Goal: Task Accomplishment & Management: Use online tool/utility

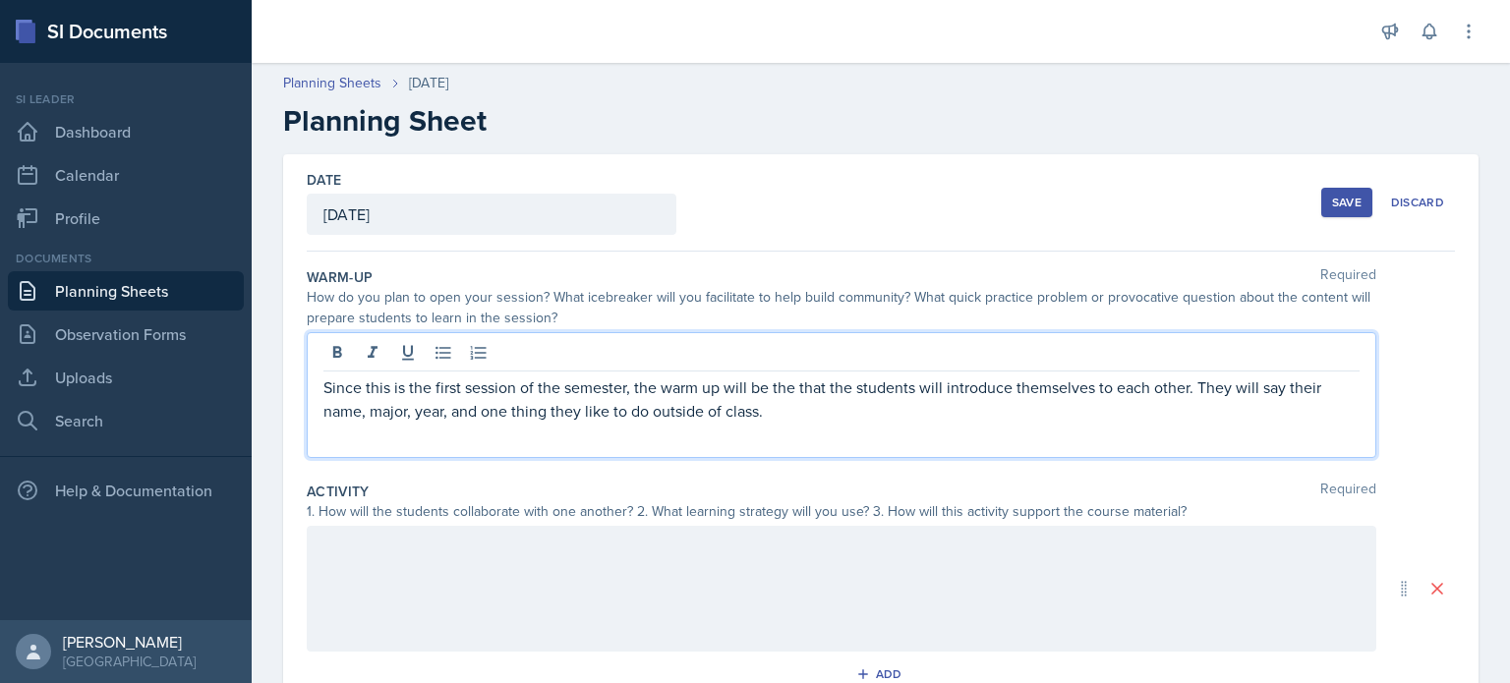
scroll to position [116, 0]
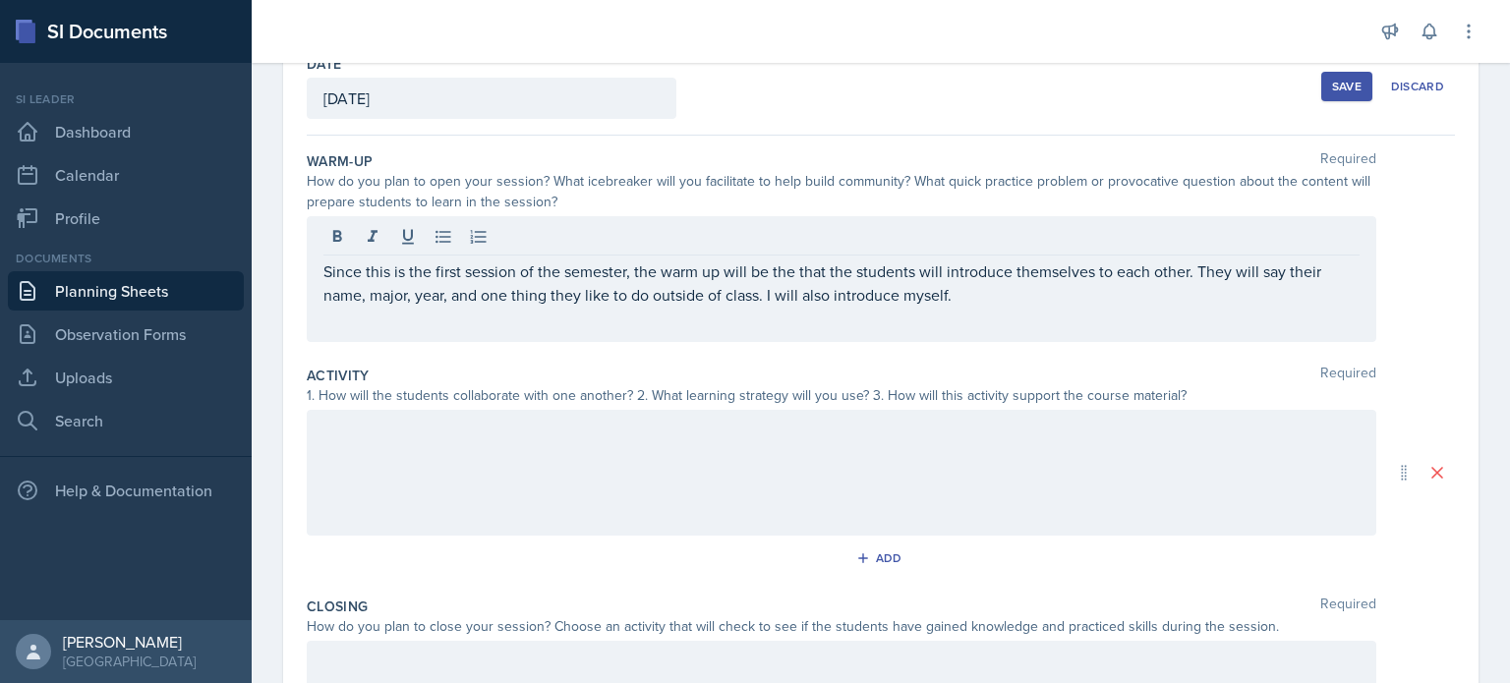
click at [1332, 86] on div "Save" at bounding box center [1346, 87] width 29 height 16
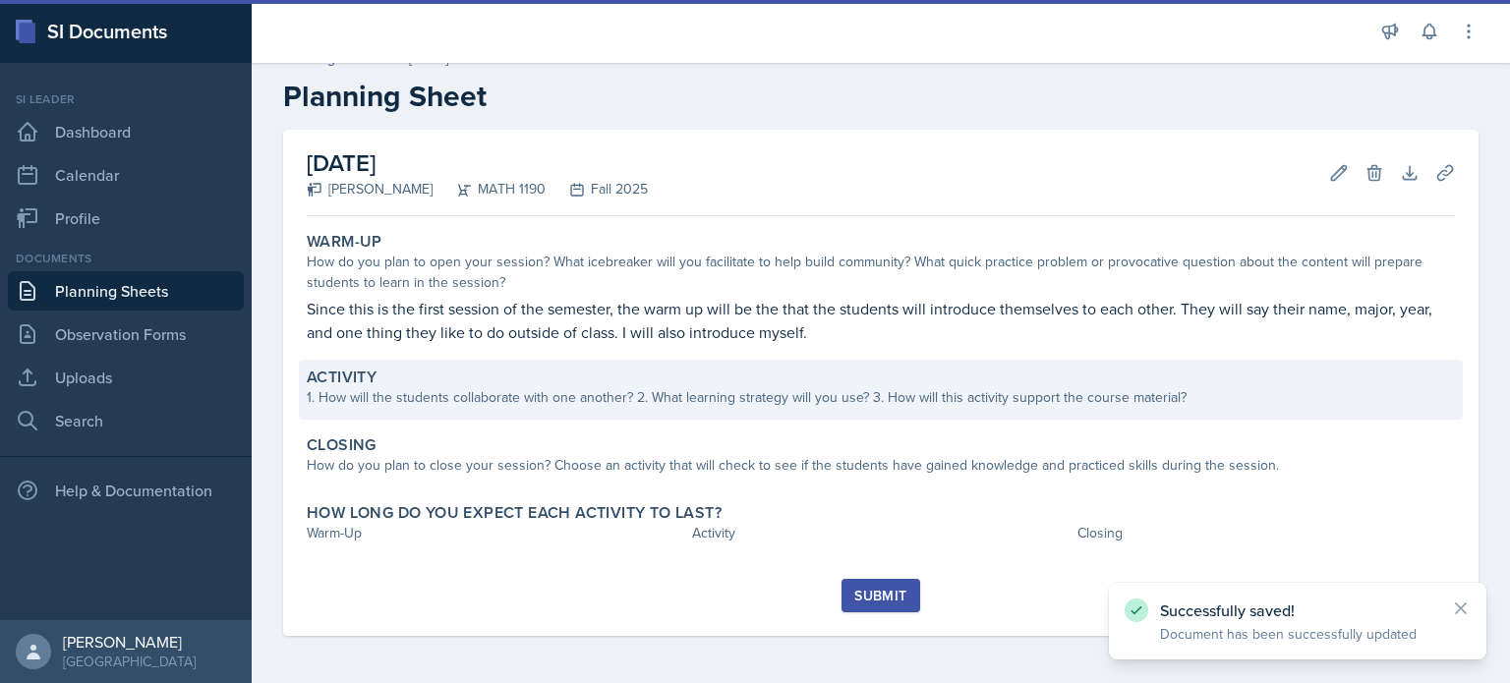
scroll to position [24, 0]
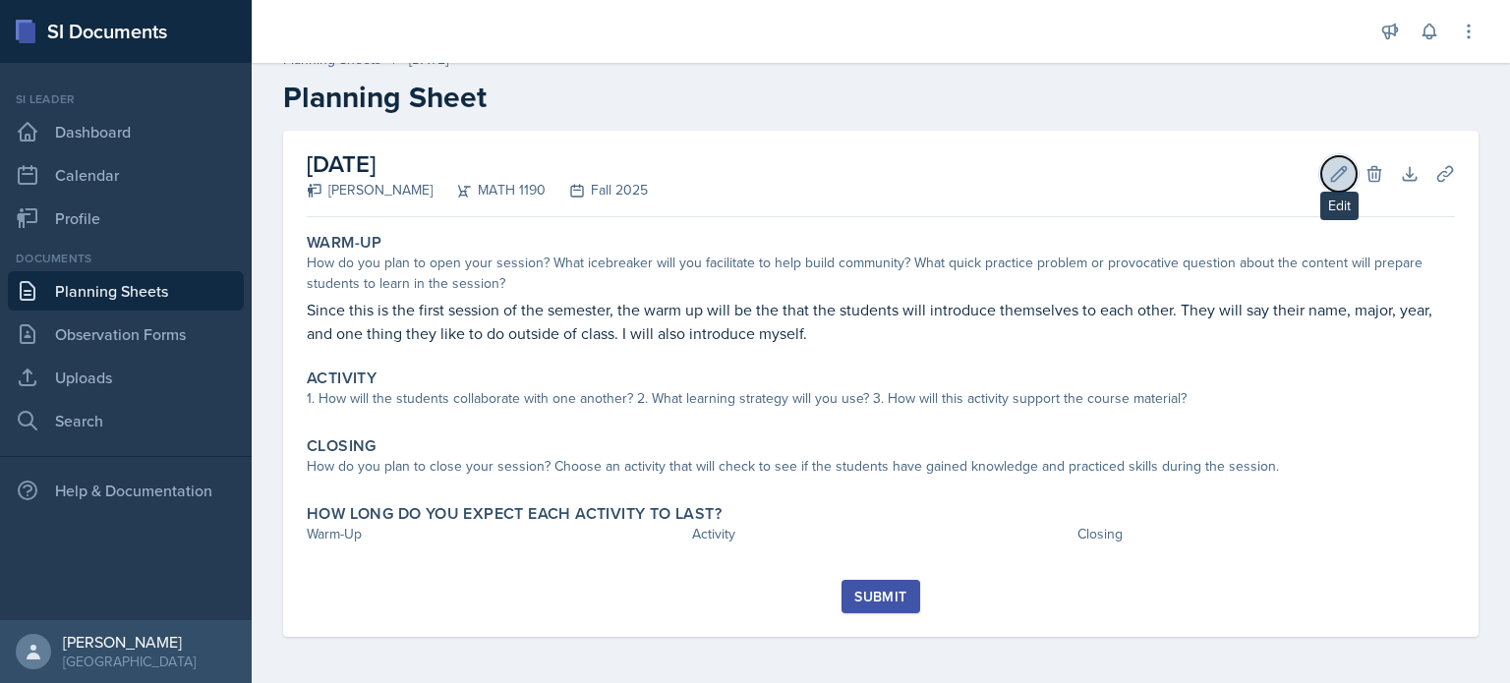
click at [1329, 175] on icon at bounding box center [1339, 174] width 20 height 20
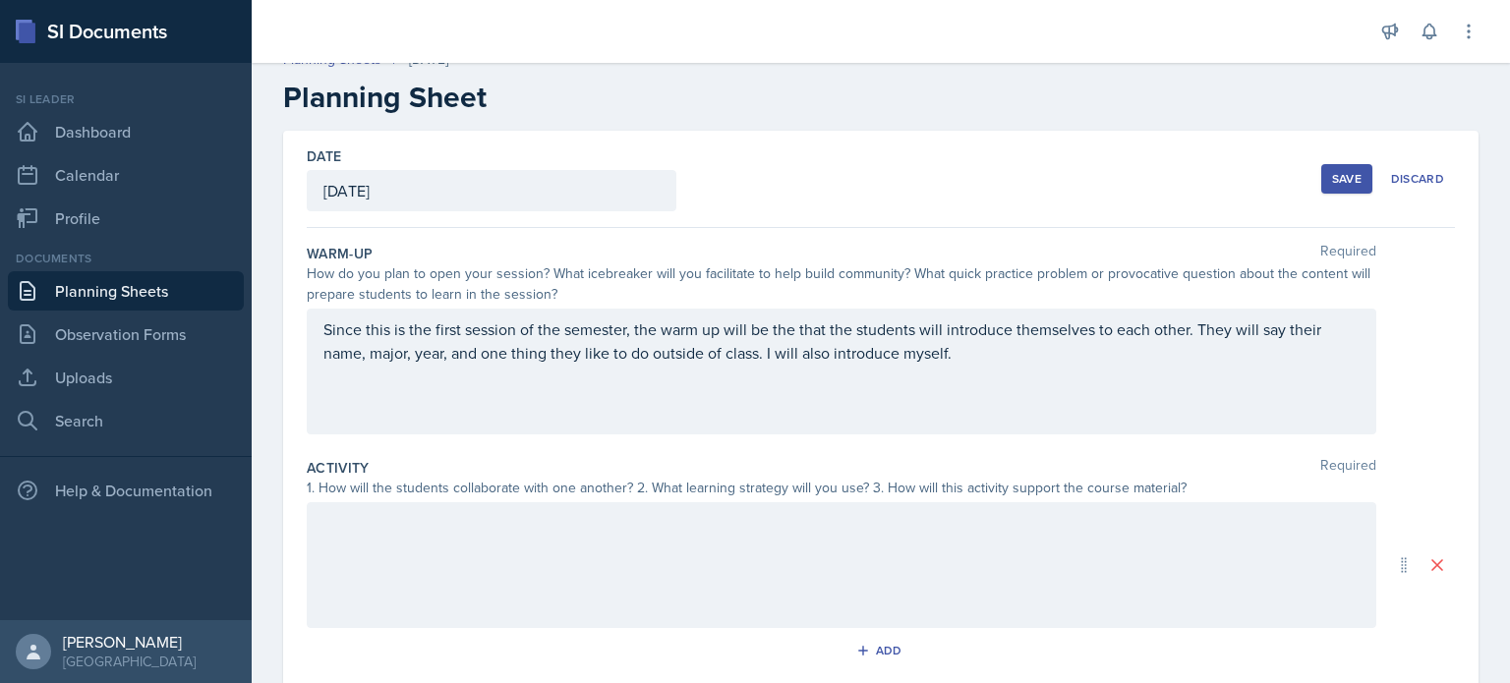
scroll to position [385, 0]
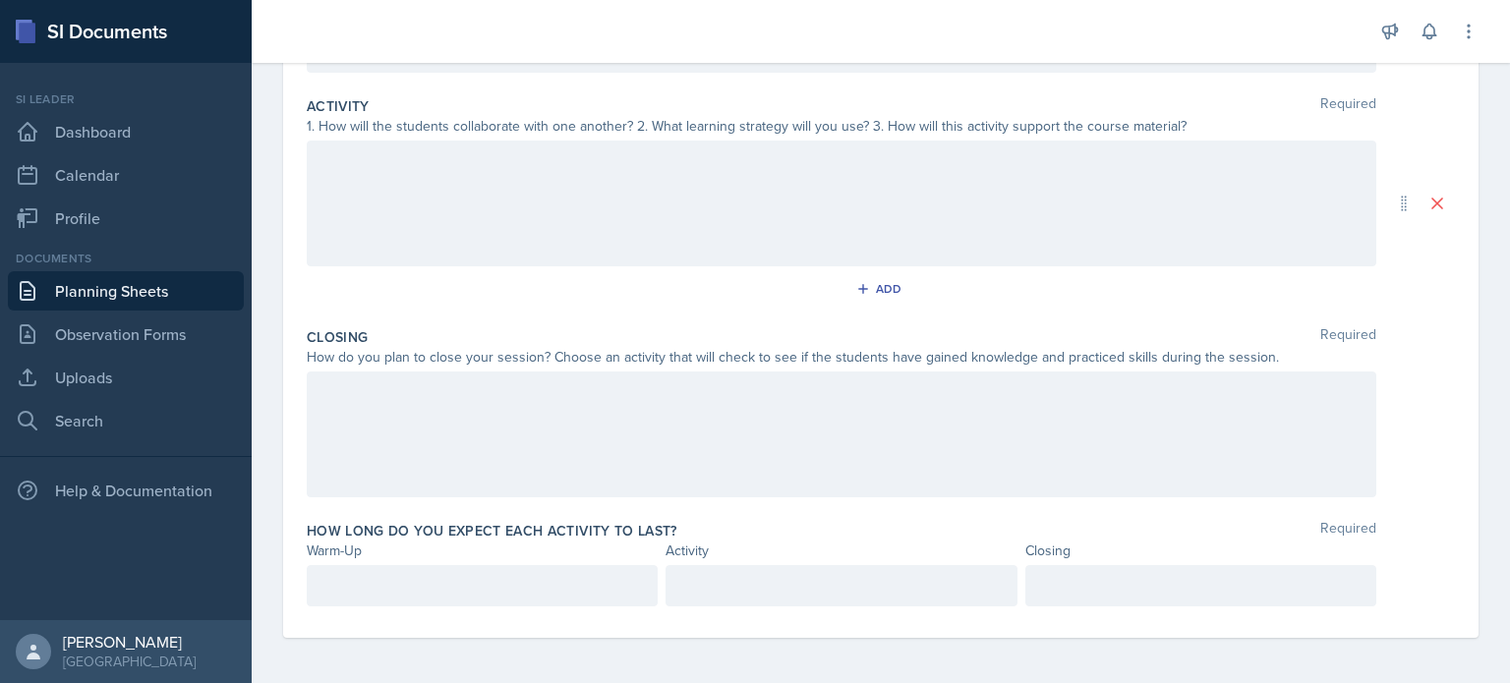
click at [699, 441] on div at bounding box center [842, 435] width 1070 height 126
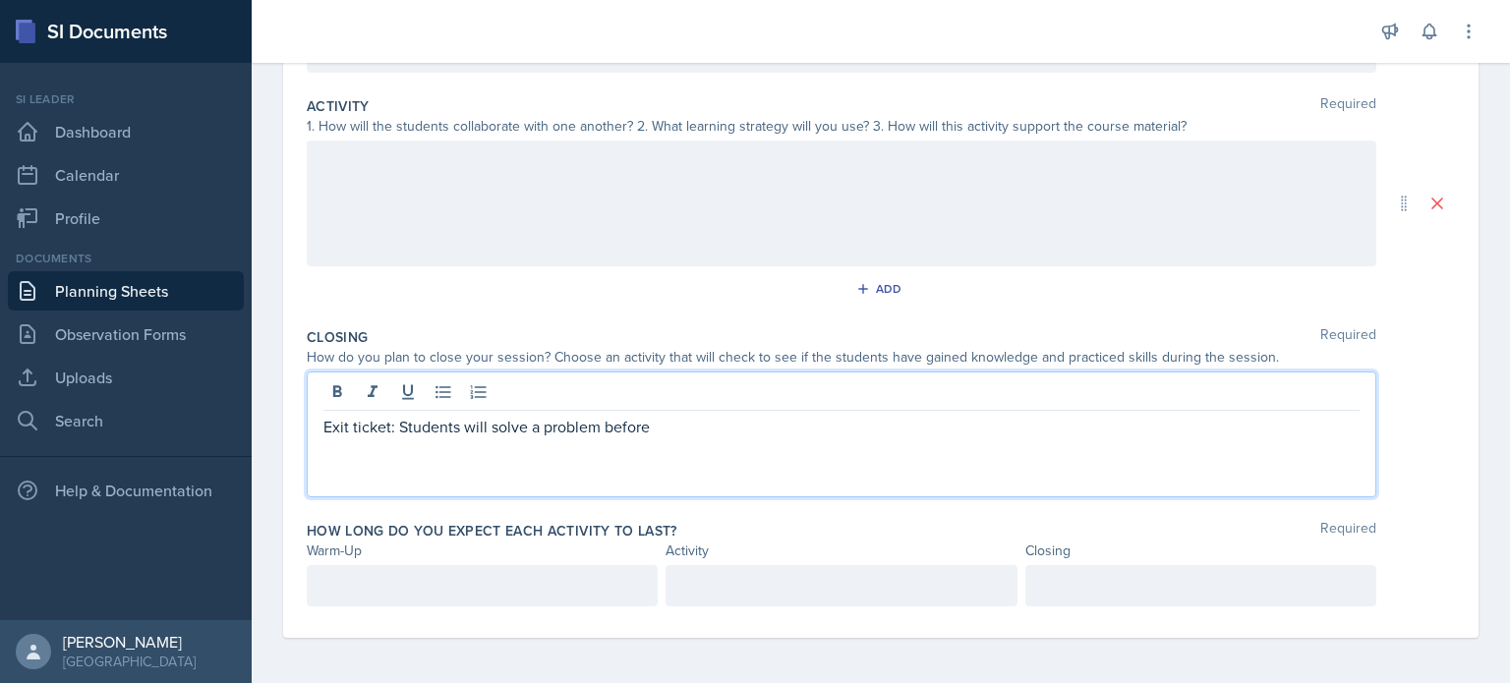
click at [599, 425] on p "Exit ticket: Students will solve a problem before" at bounding box center [841, 427] width 1036 height 24
click at [798, 445] on div "Exit ticket: Students will solve a problem as a group before" at bounding box center [842, 435] width 1070 height 126
click at [798, 433] on p "Exit ticket: Students will solve a problem as a group before" at bounding box center [841, 427] width 1036 height 24
click at [483, 421] on p "Exit ticket: Students will solve a problem as a group before leaving" at bounding box center [841, 427] width 1036 height 24
click at [941, 443] on div "Exit ticket: Students will discuss and solve a problem as a group before leaving" at bounding box center [842, 435] width 1070 height 126
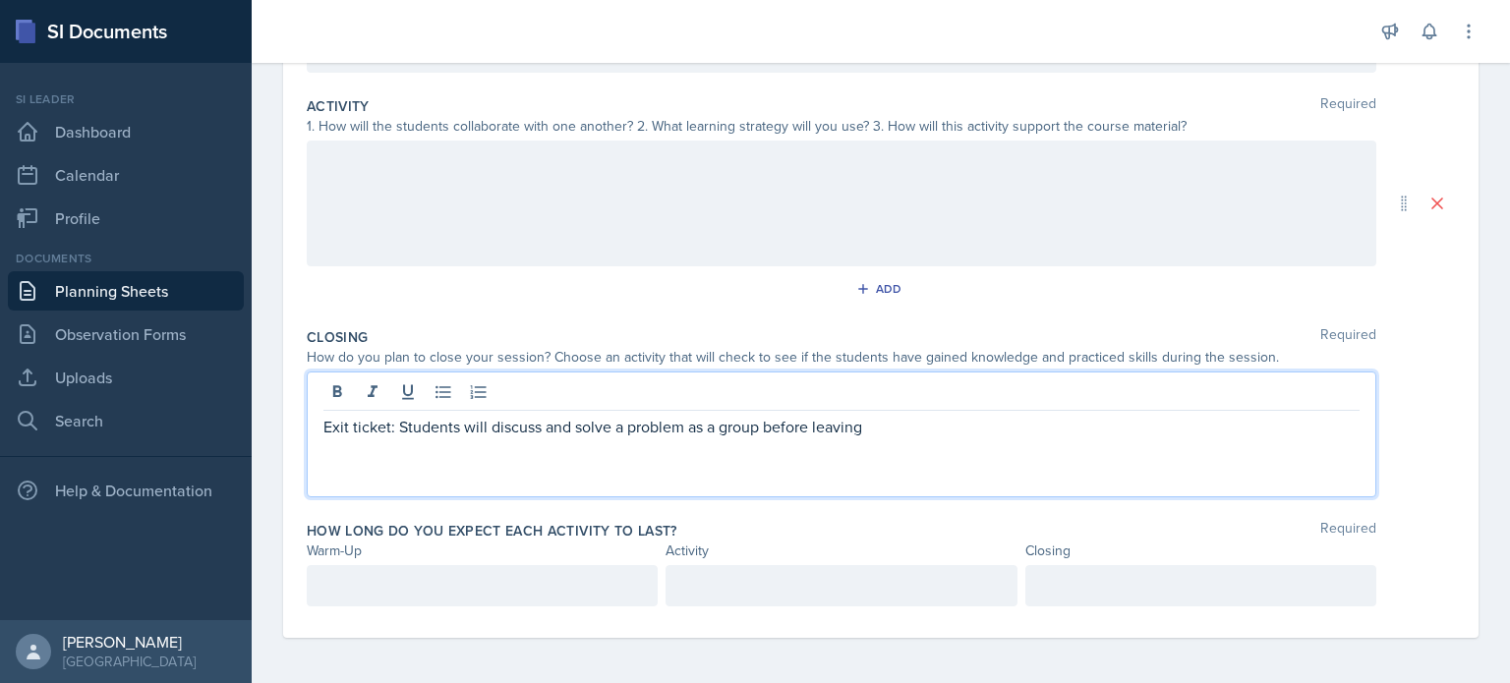
click at [908, 424] on p "Exit ticket: Students will discuss and solve a problem as a group before leaving" at bounding box center [841, 427] width 1036 height 24
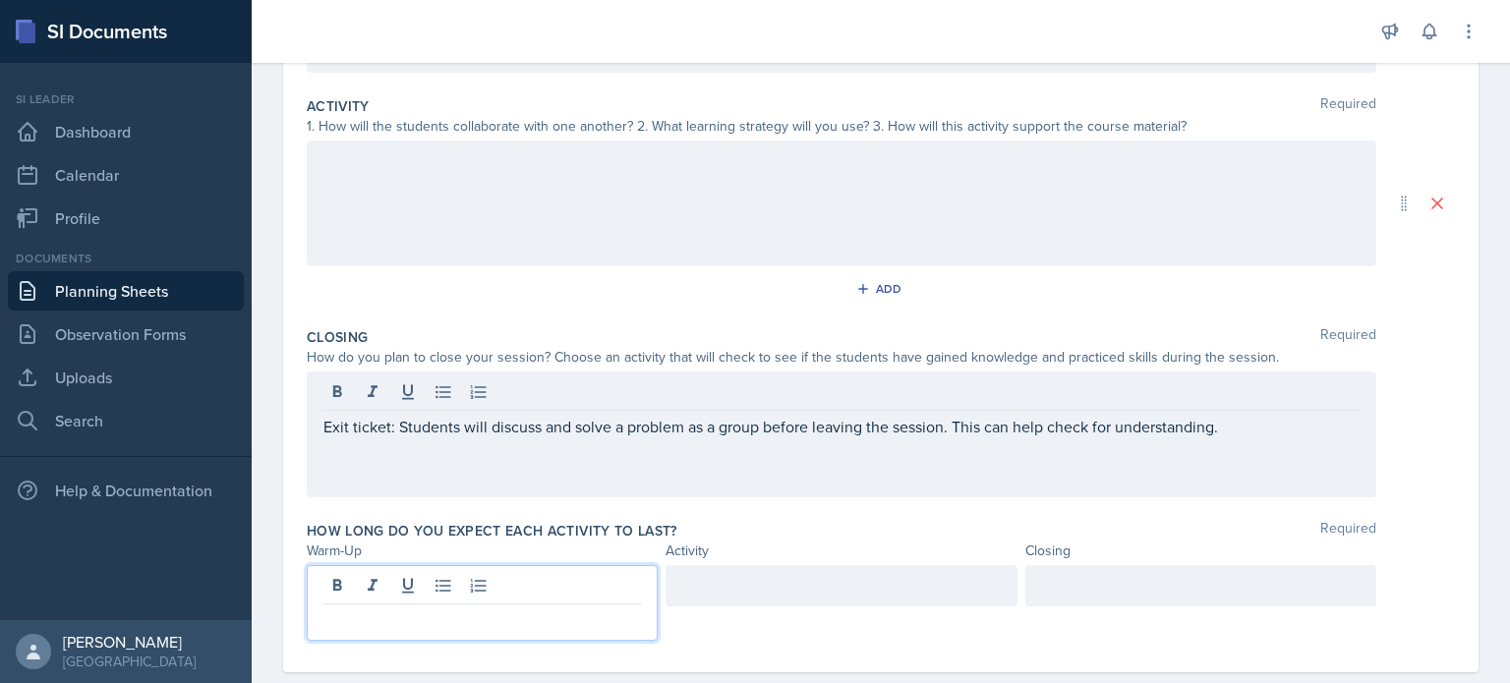
click at [567, 573] on div at bounding box center [482, 603] width 351 height 76
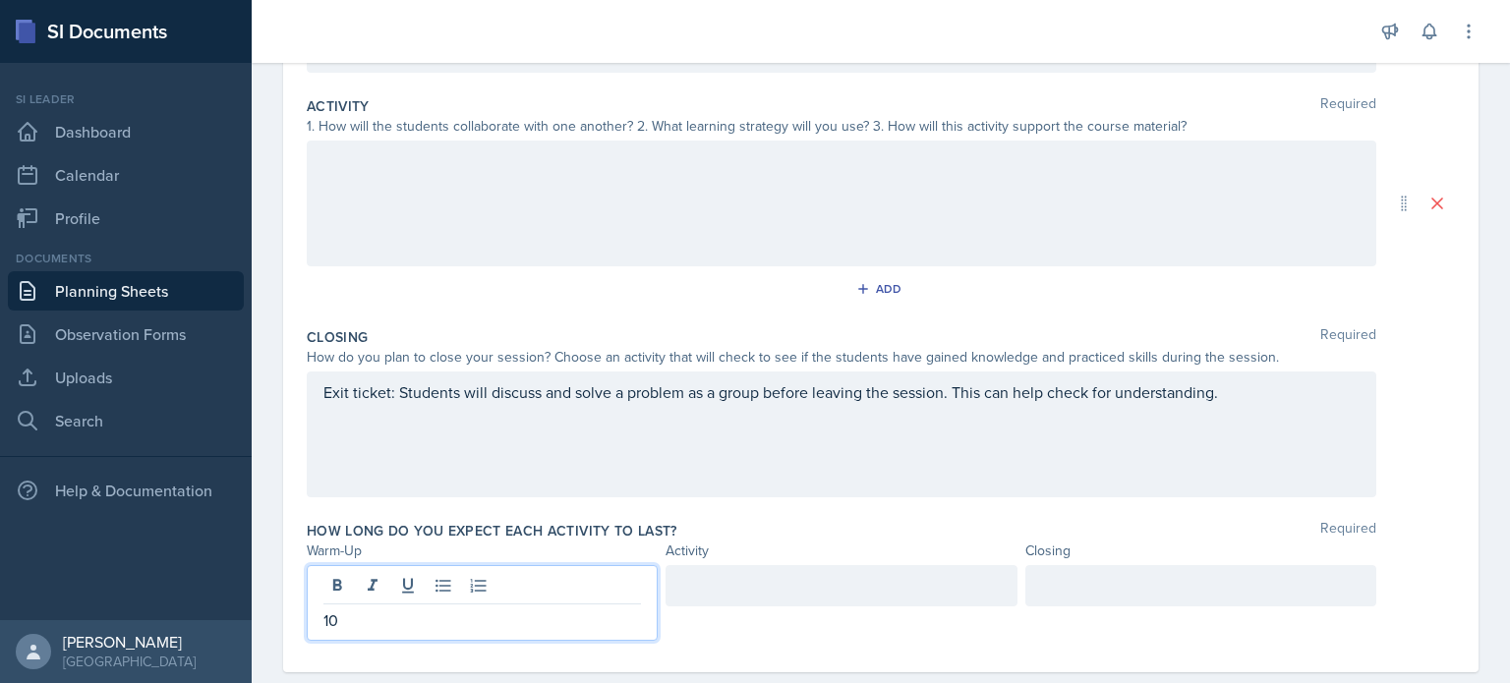
click at [845, 591] on div at bounding box center [841, 585] width 351 height 41
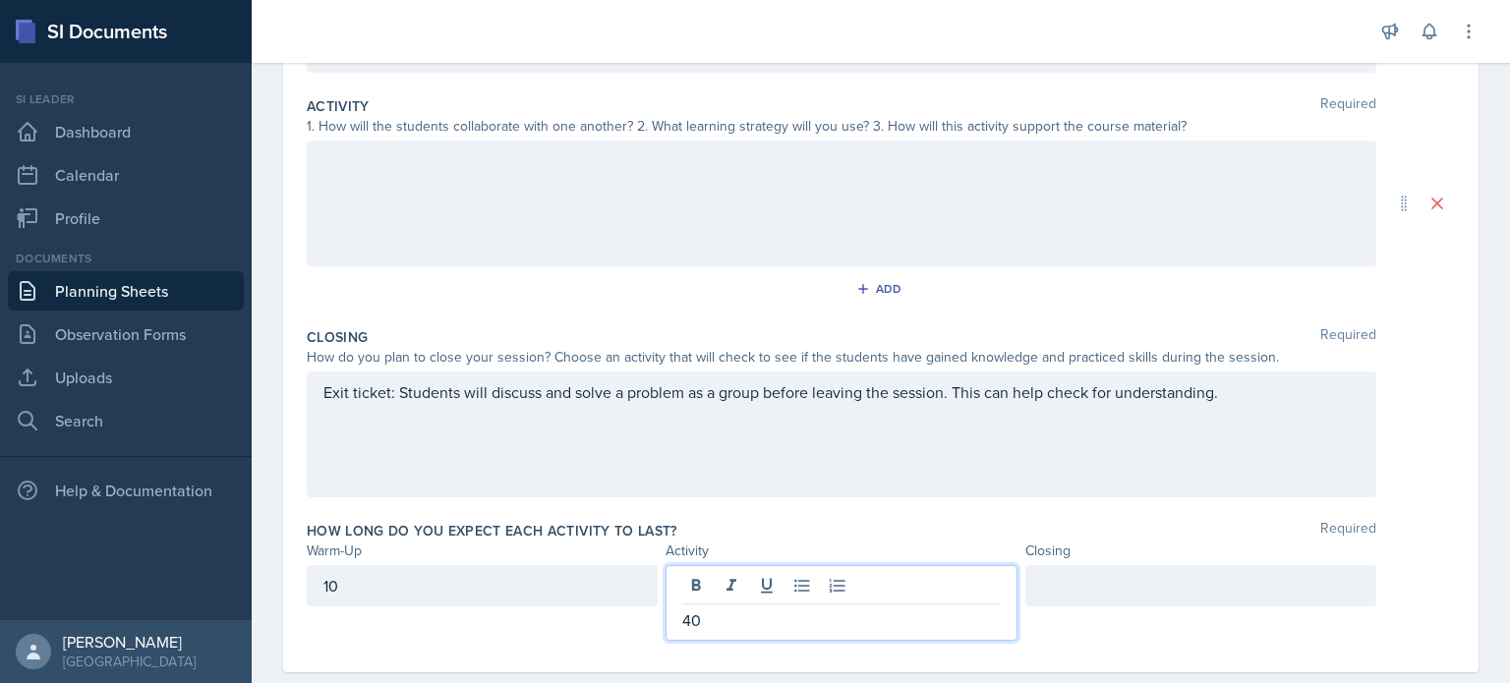
click at [1137, 589] on div at bounding box center [1201, 585] width 351 height 41
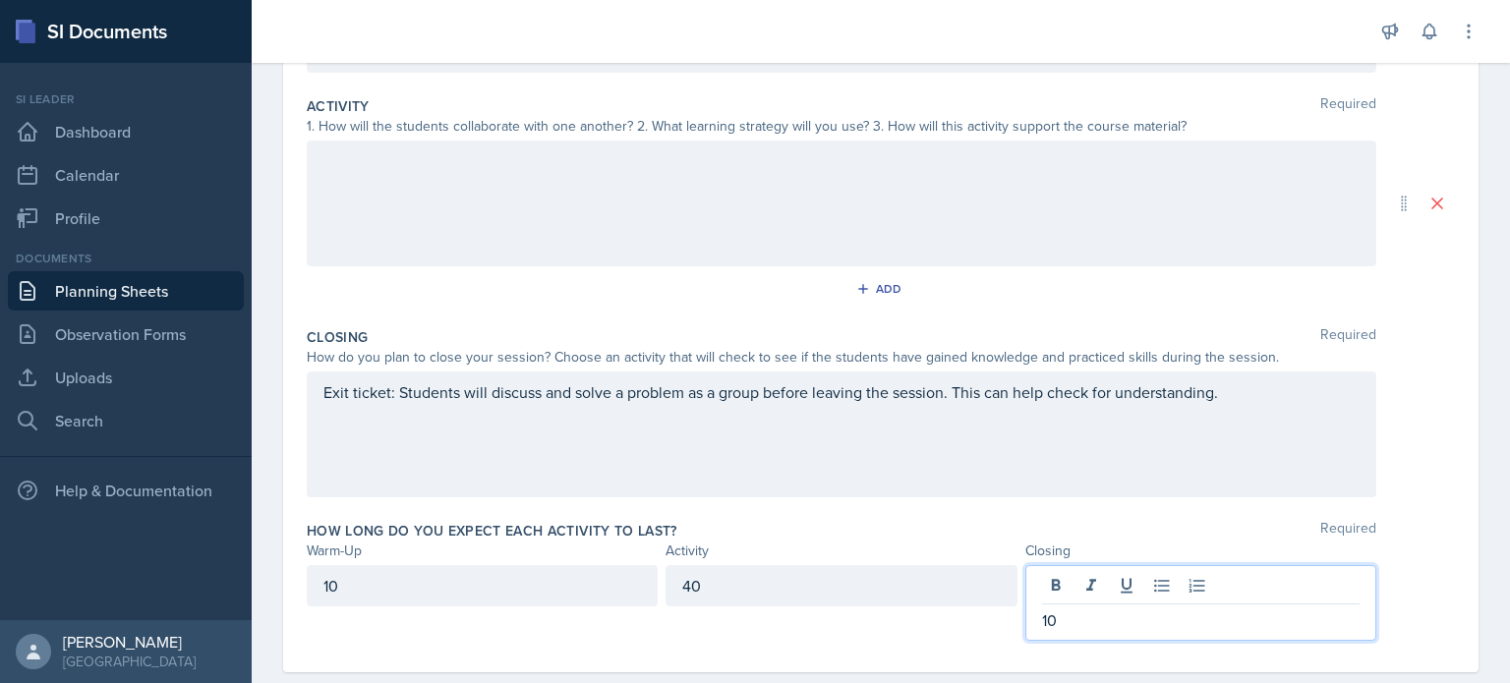
click at [1070, 550] on div "Closing" at bounding box center [1201, 551] width 351 height 21
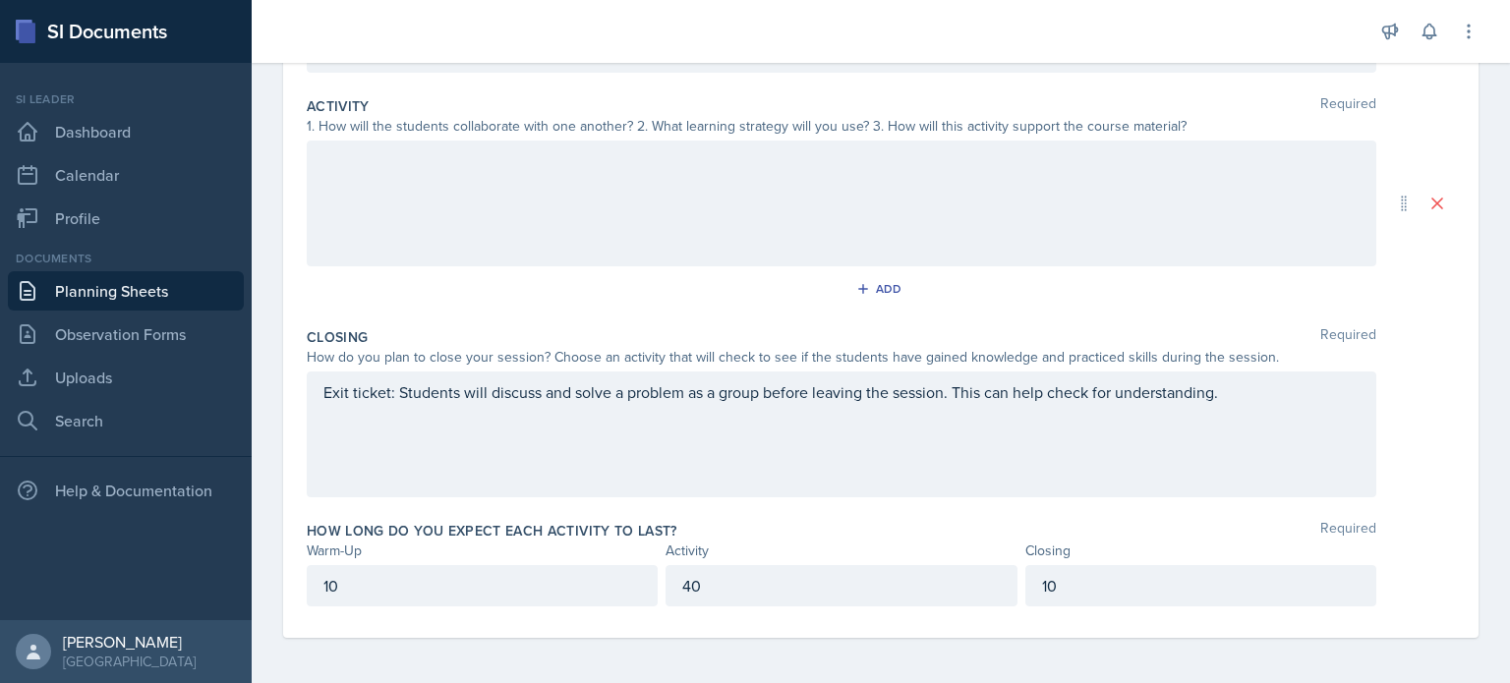
scroll to position [0, 0]
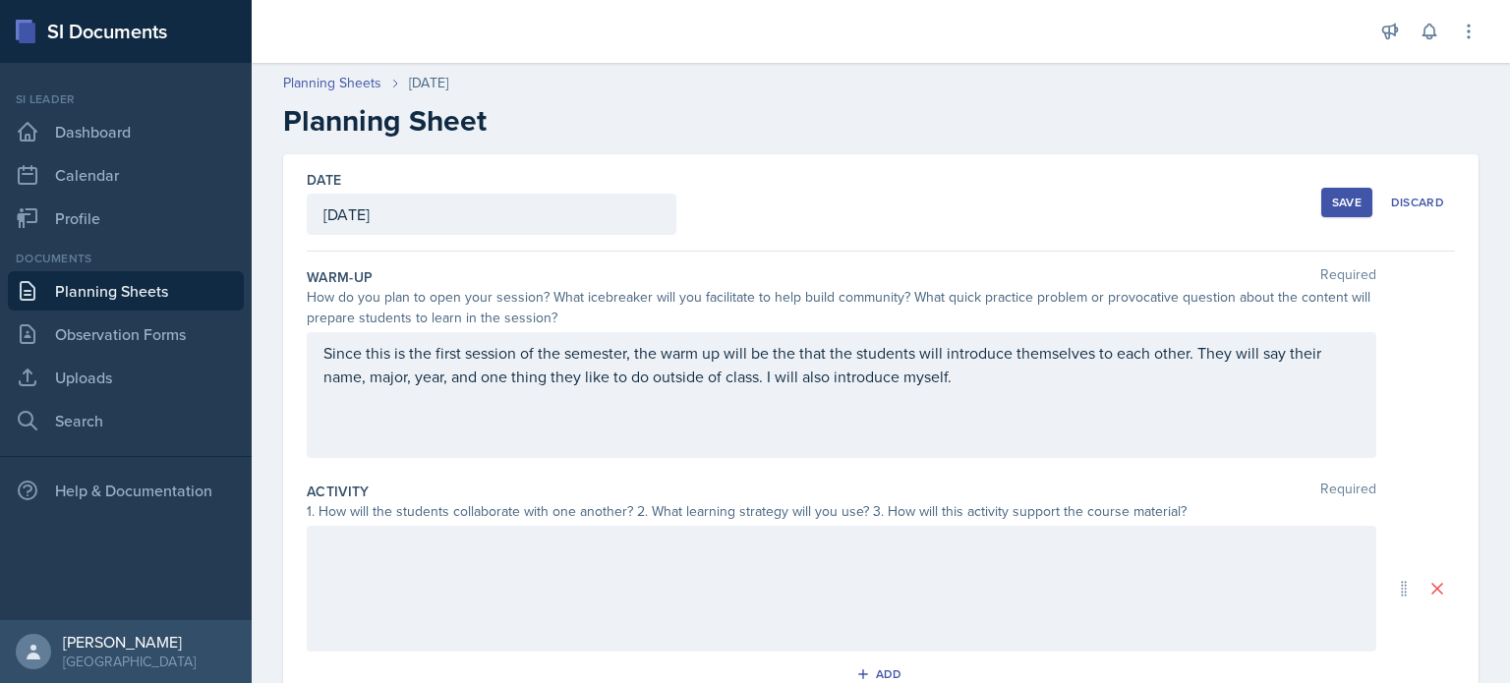
click at [1332, 205] on div "Save" at bounding box center [1346, 203] width 29 height 16
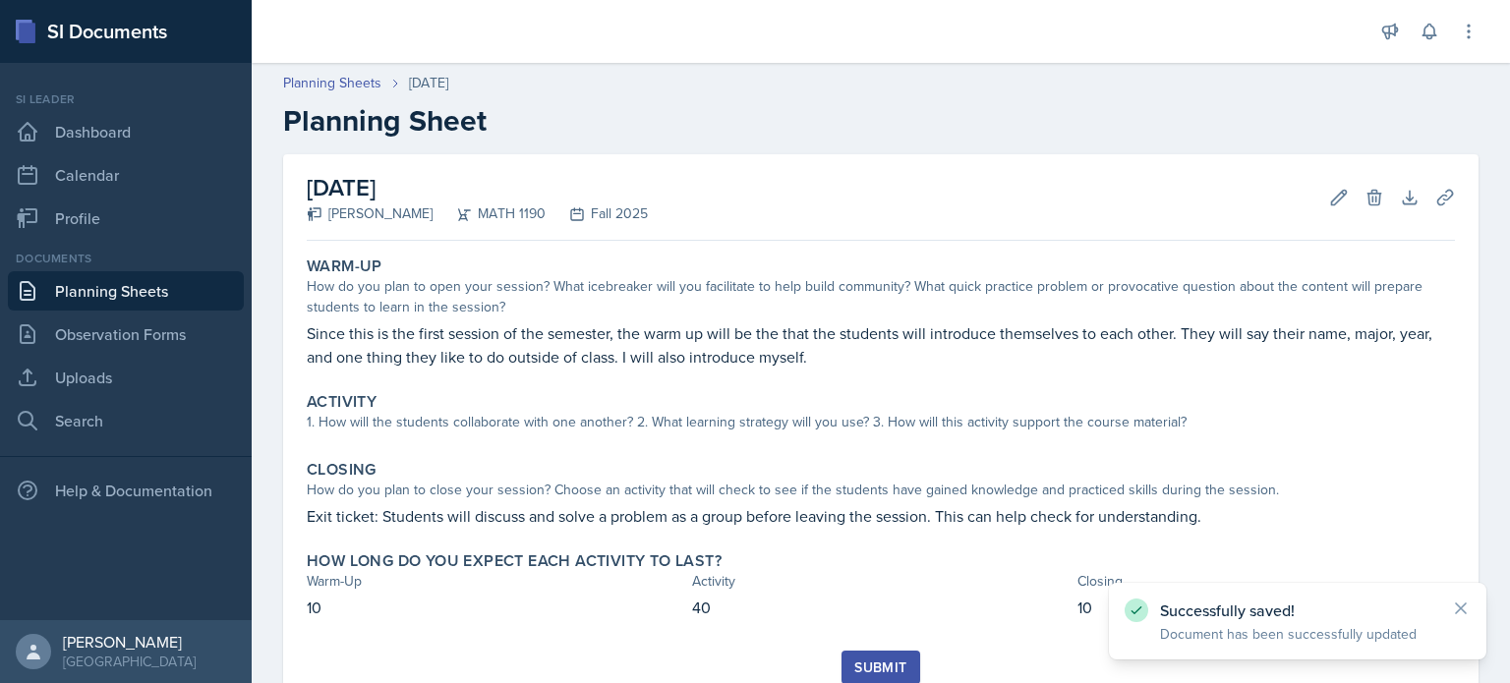
scroll to position [71, 0]
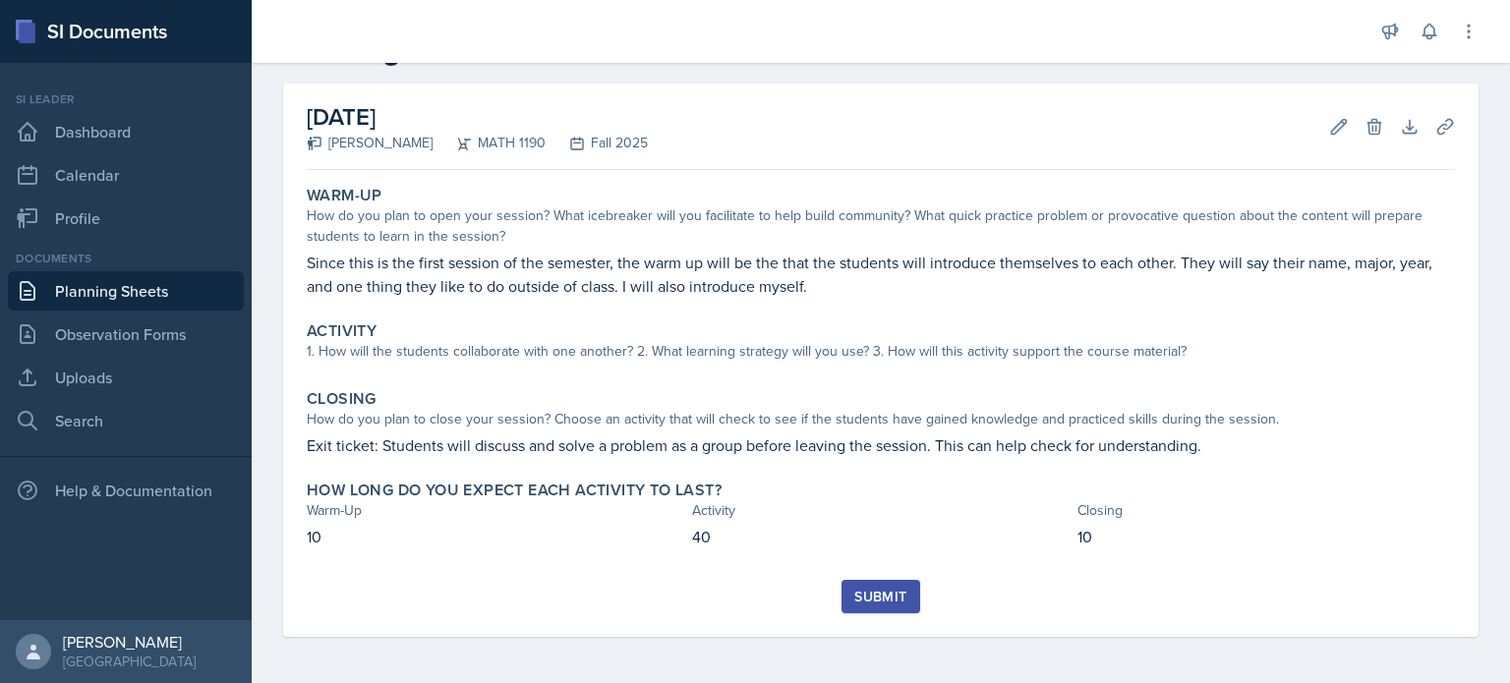
click at [1071, 681] on div "[DATE] [PERSON_NAME] MATH 1190 Fall 2025 Edit Delete Download Uploads Autosavin…" at bounding box center [881, 384] width 1259 height 601
